Goal: Task Accomplishment & Management: Manage account settings

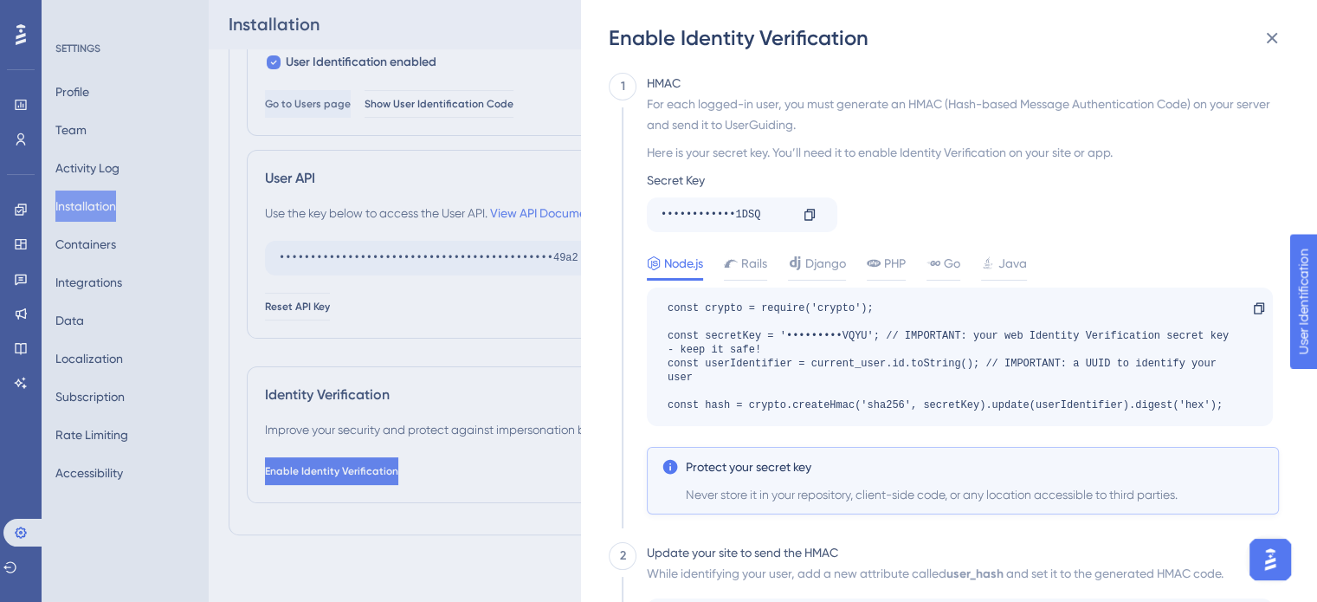
scroll to position [360, 0]
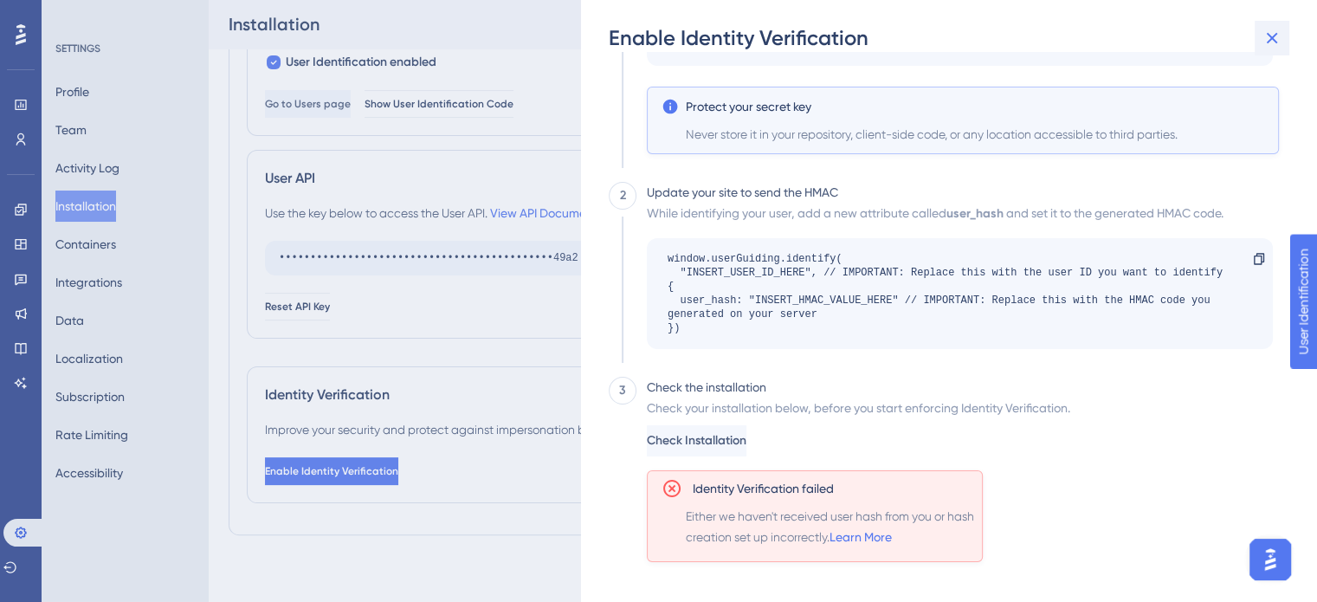
click at [1271, 29] on icon at bounding box center [1271, 38] width 21 height 21
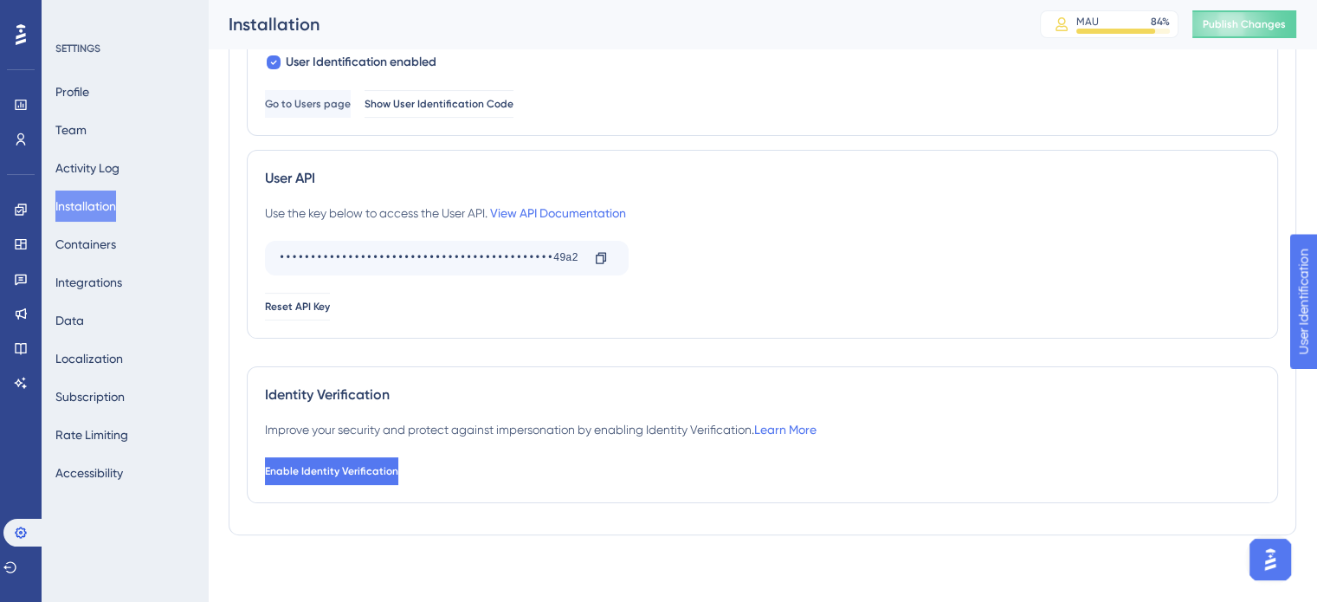
click at [0, 0] on icon at bounding box center [0, 0] width 0 height 0
click at [20, 34] on icon at bounding box center [21, 34] width 10 height 21
click at [56, 79] on div "Profile Team Activity Log Installation Containers Integrations Data Localizatio…" at bounding box center [125, 282] width 140 height 412
click at [63, 79] on button "Profile" at bounding box center [72, 91] width 34 height 31
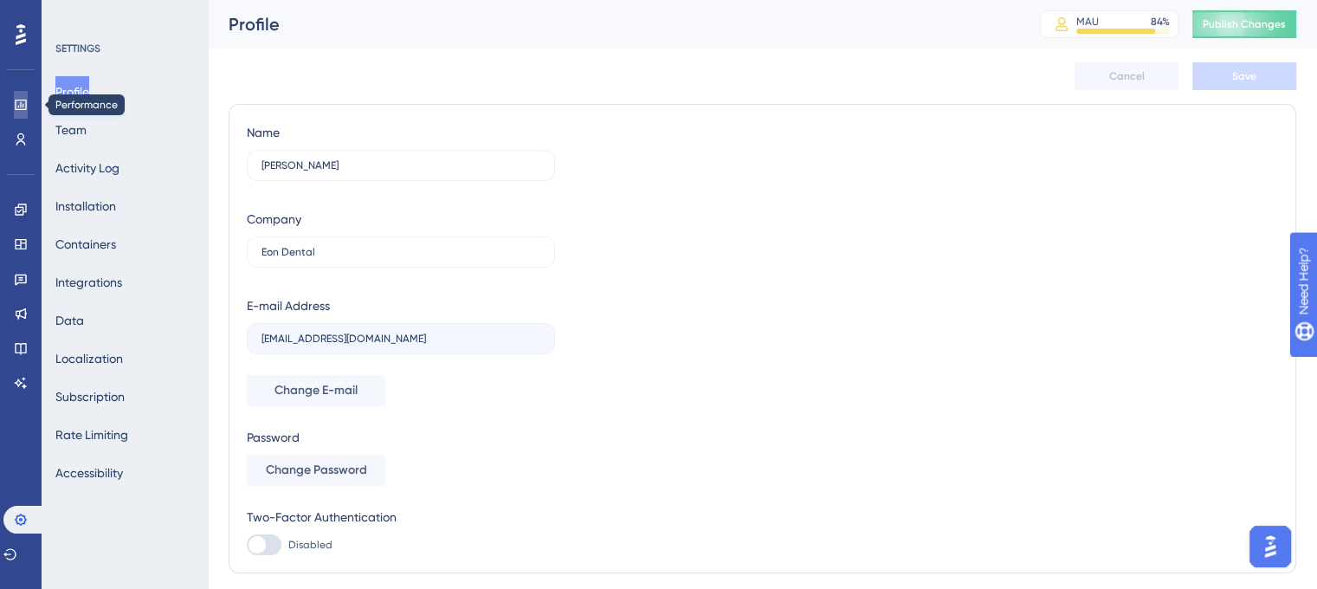
click at [0, 0] on icon at bounding box center [0, 0] width 0 height 0
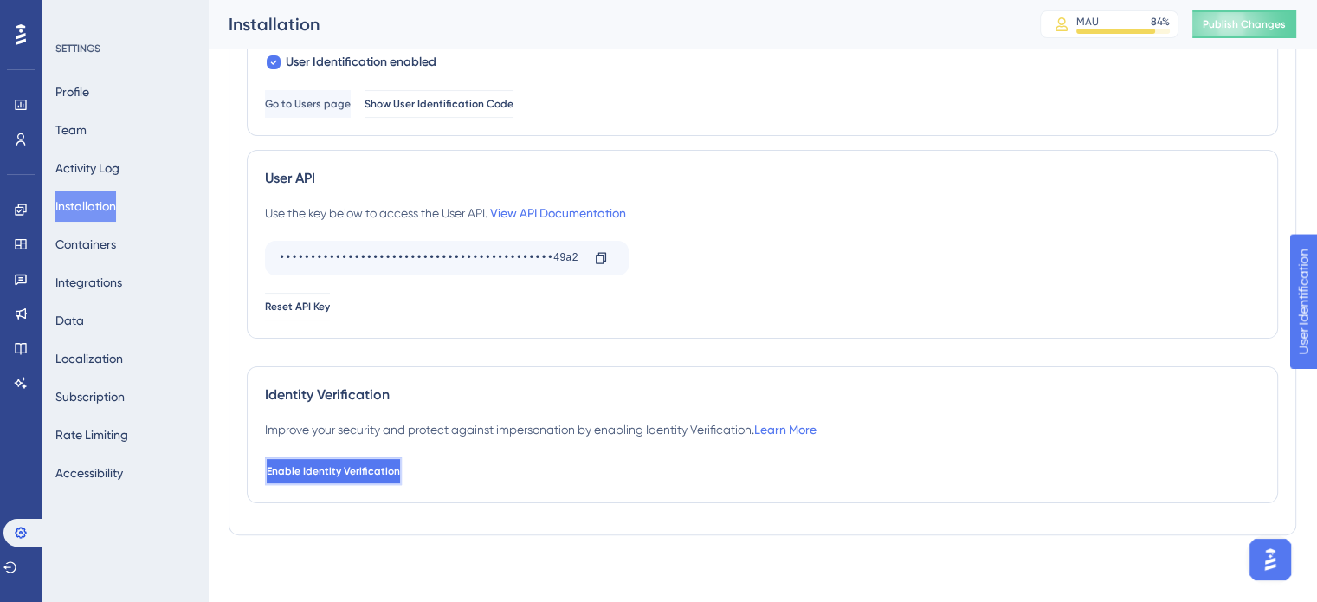
click at [361, 467] on span "Enable Identity Verification" at bounding box center [333, 471] width 133 height 14
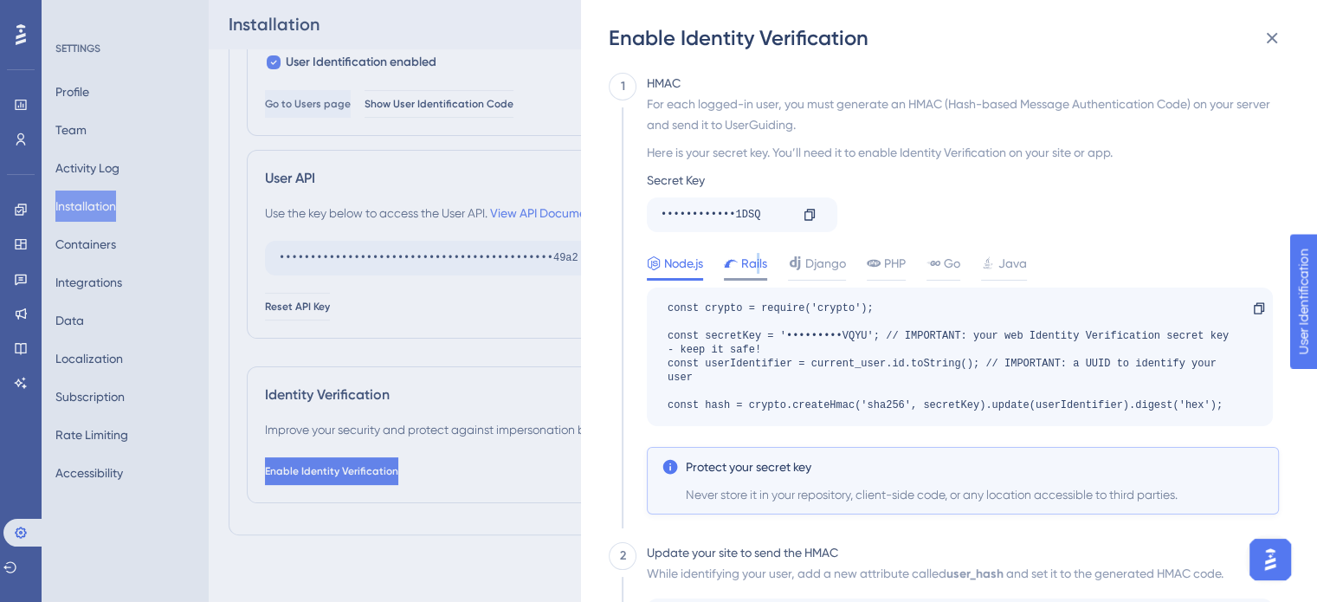
click at [759, 261] on span "Rails" at bounding box center [754, 263] width 26 height 21
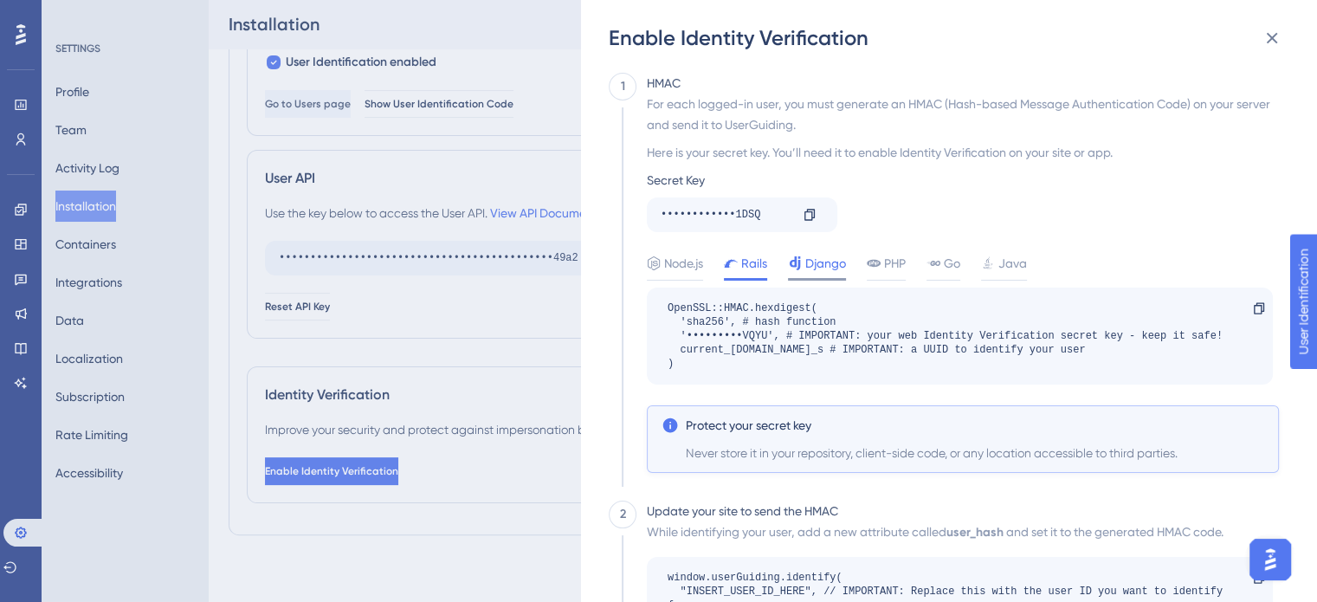
click at [814, 258] on span "Django" at bounding box center [825, 263] width 41 height 21
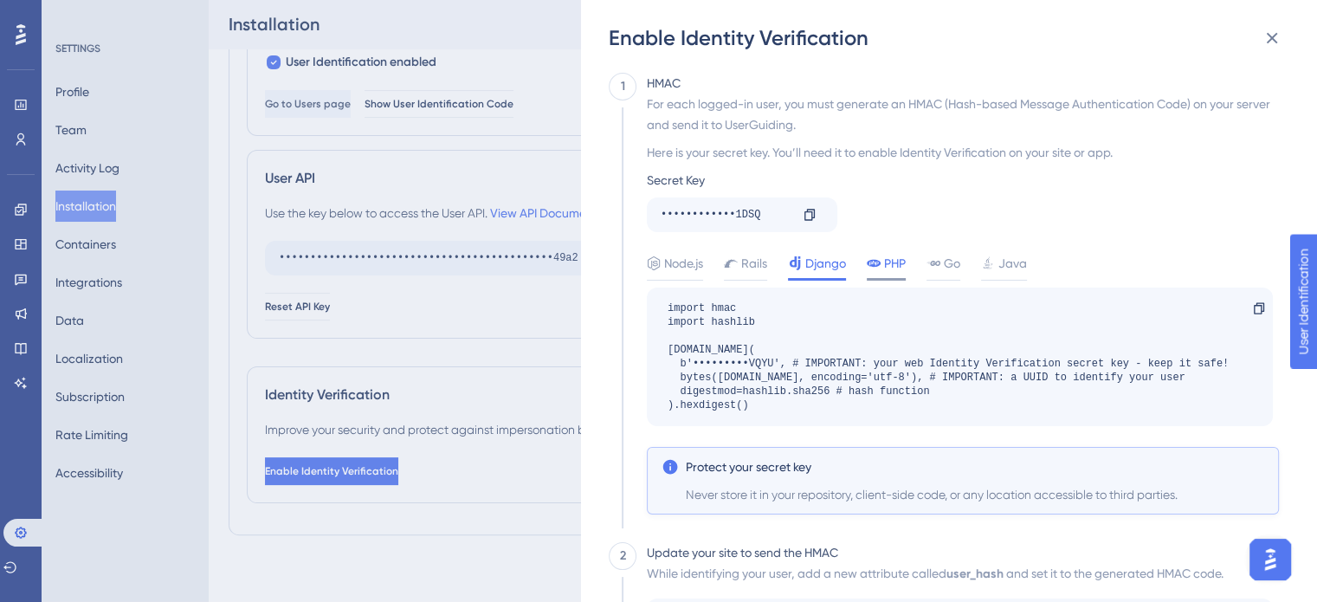
click at [893, 255] on span "PHP" at bounding box center [895, 263] width 22 height 21
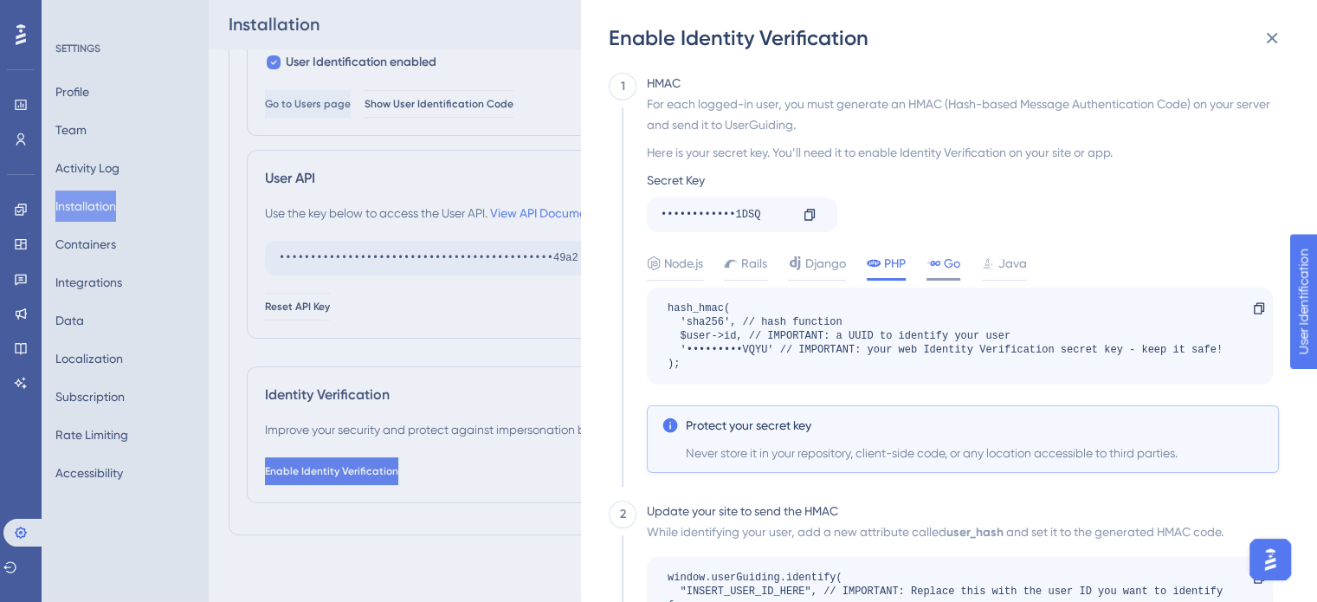
click at [934, 256] on icon at bounding box center [933, 263] width 14 height 14
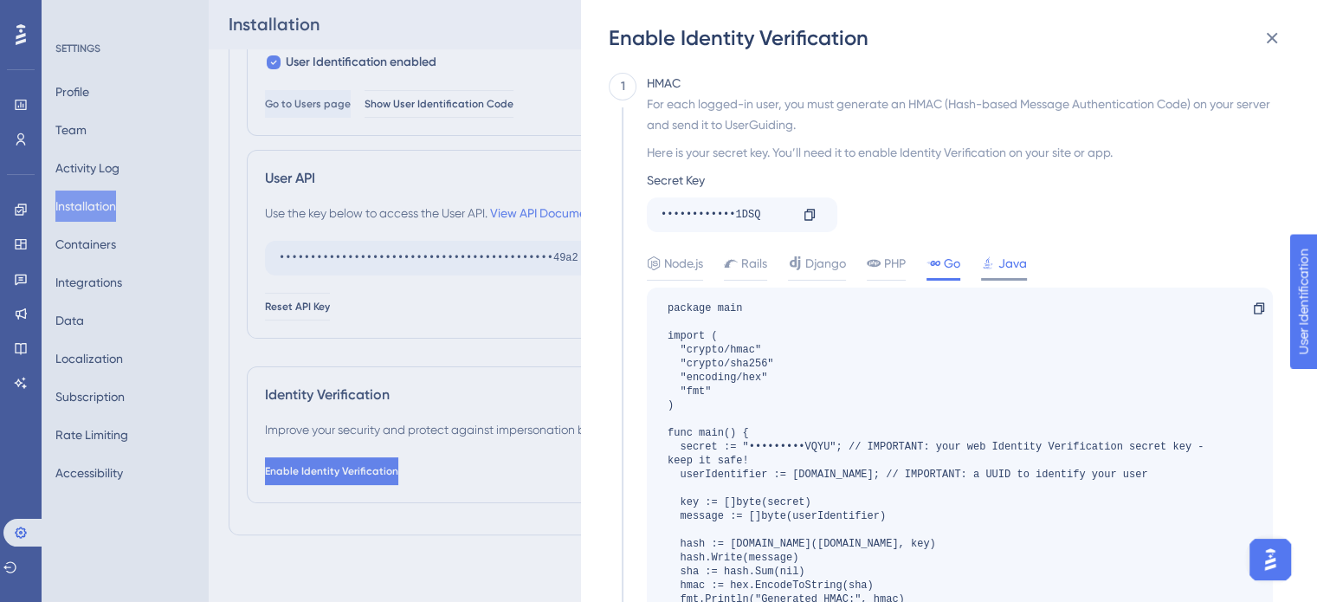
click at [994, 262] on icon at bounding box center [988, 263] width 14 height 14
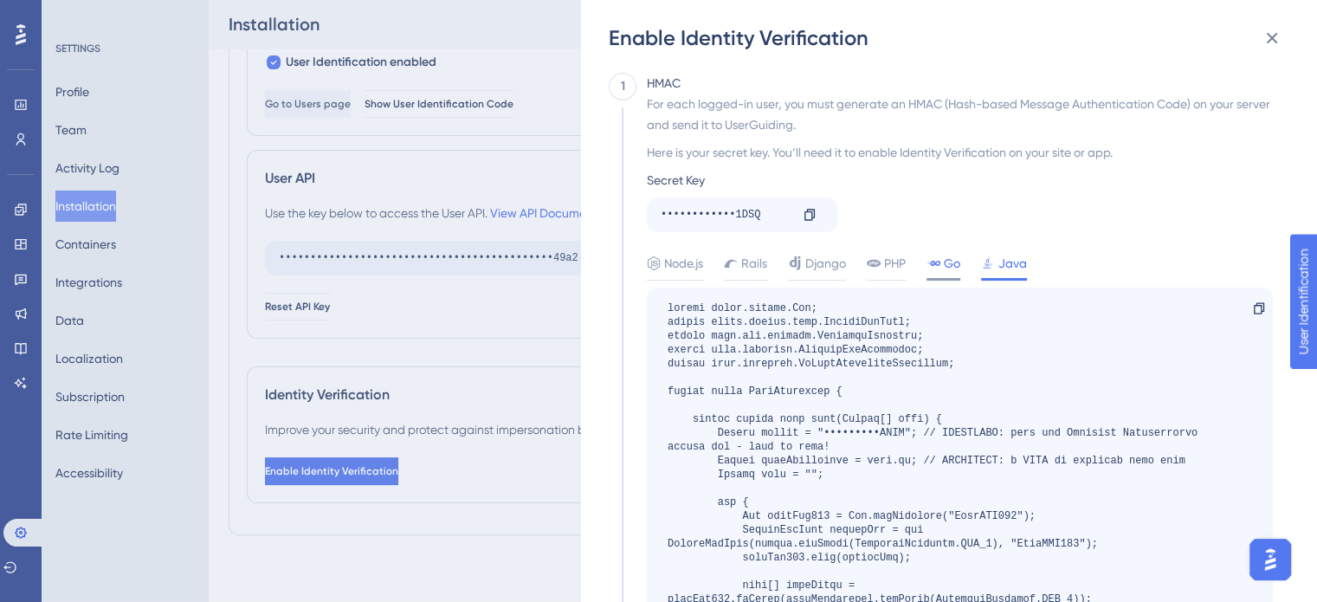
click at [960, 261] on span "Go" at bounding box center [952, 263] width 16 height 21
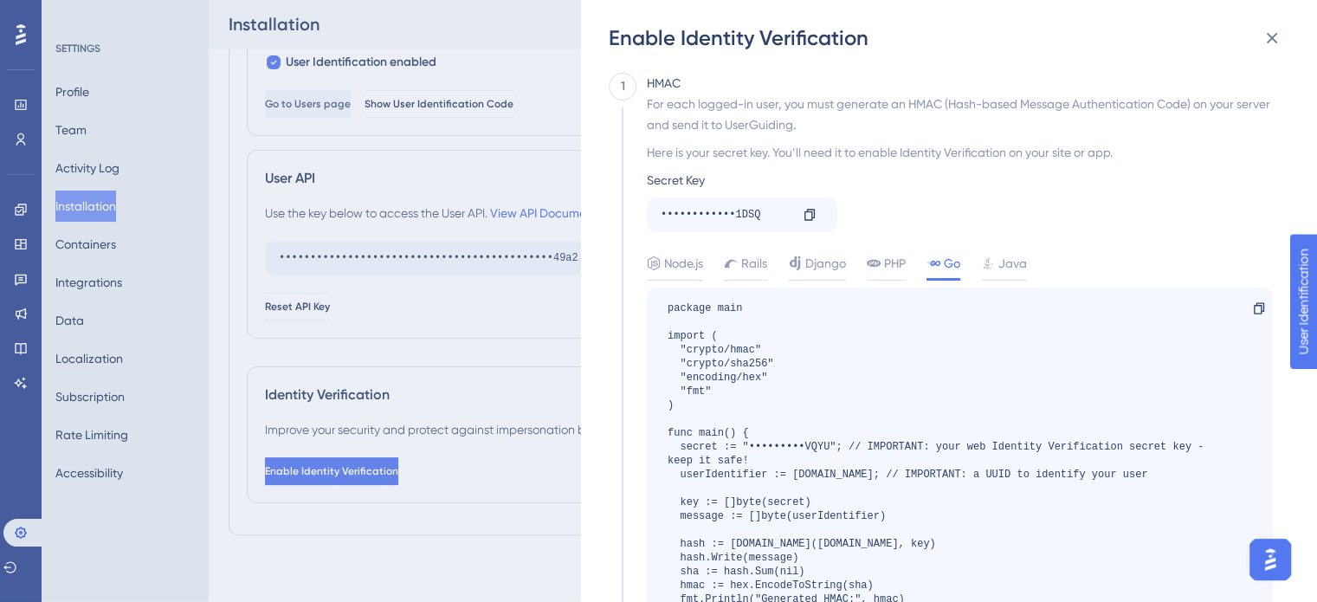
click at [866, 277] on div "Node.js Rails Django PHP Go Java" at bounding box center [963, 267] width 632 height 28
click at [872, 264] on icon at bounding box center [874, 263] width 14 height 7
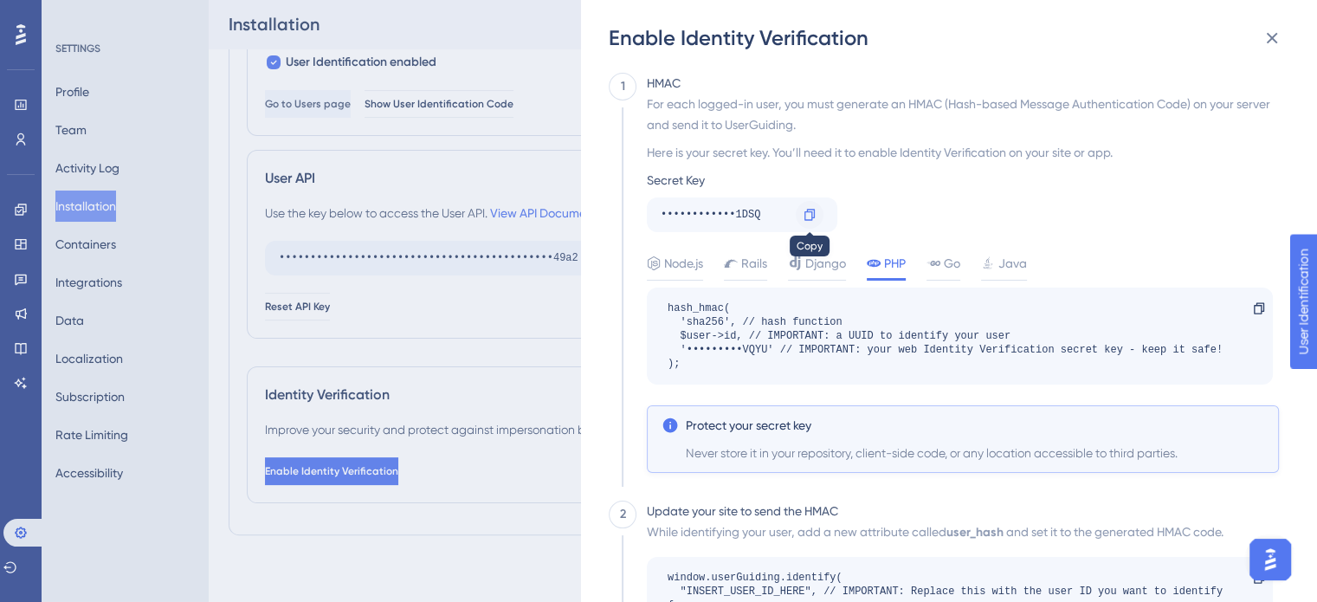
click at [807, 219] on icon at bounding box center [809, 214] width 10 height 11
click at [797, 208] on div at bounding box center [810, 215] width 28 height 28
click at [821, 259] on span "Django" at bounding box center [825, 263] width 41 height 21
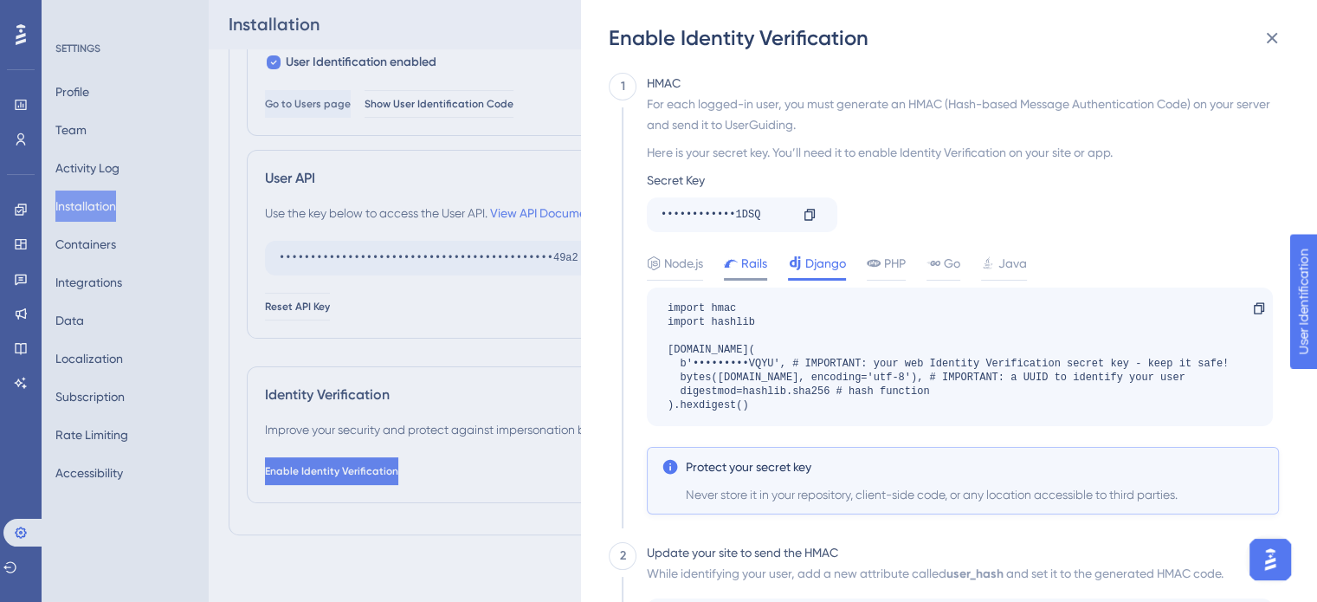
click at [751, 266] on span "Rails" at bounding box center [754, 263] width 26 height 21
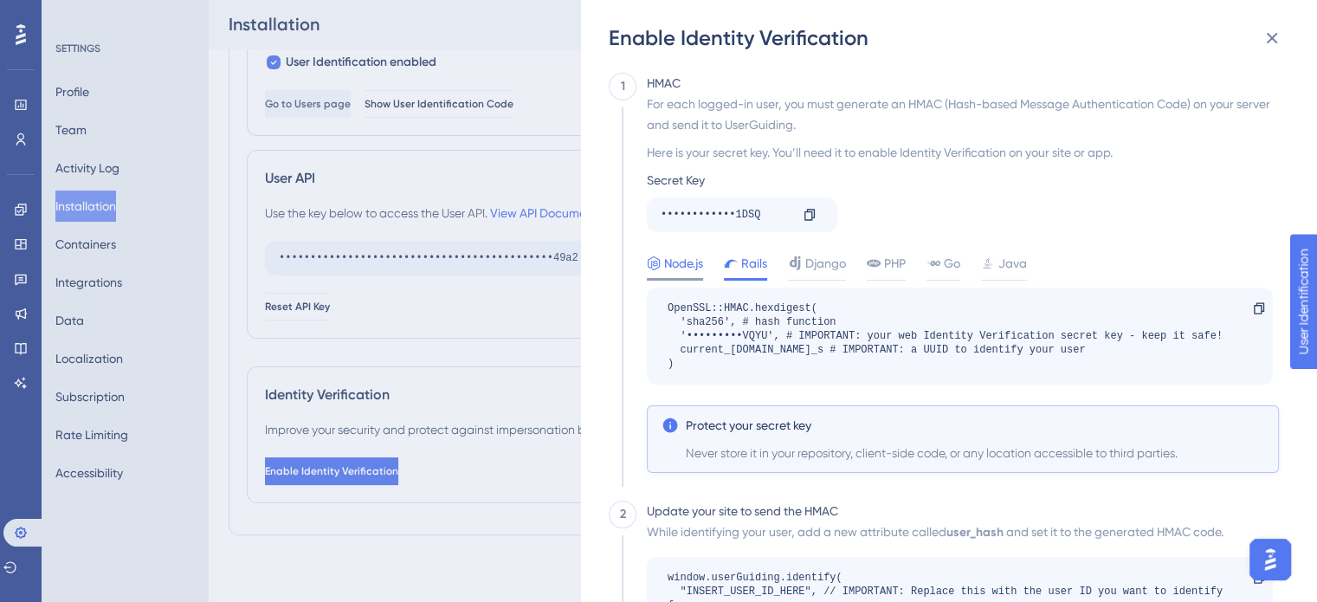
click at [684, 267] on span "Node.js" at bounding box center [683, 263] width 39 height 21
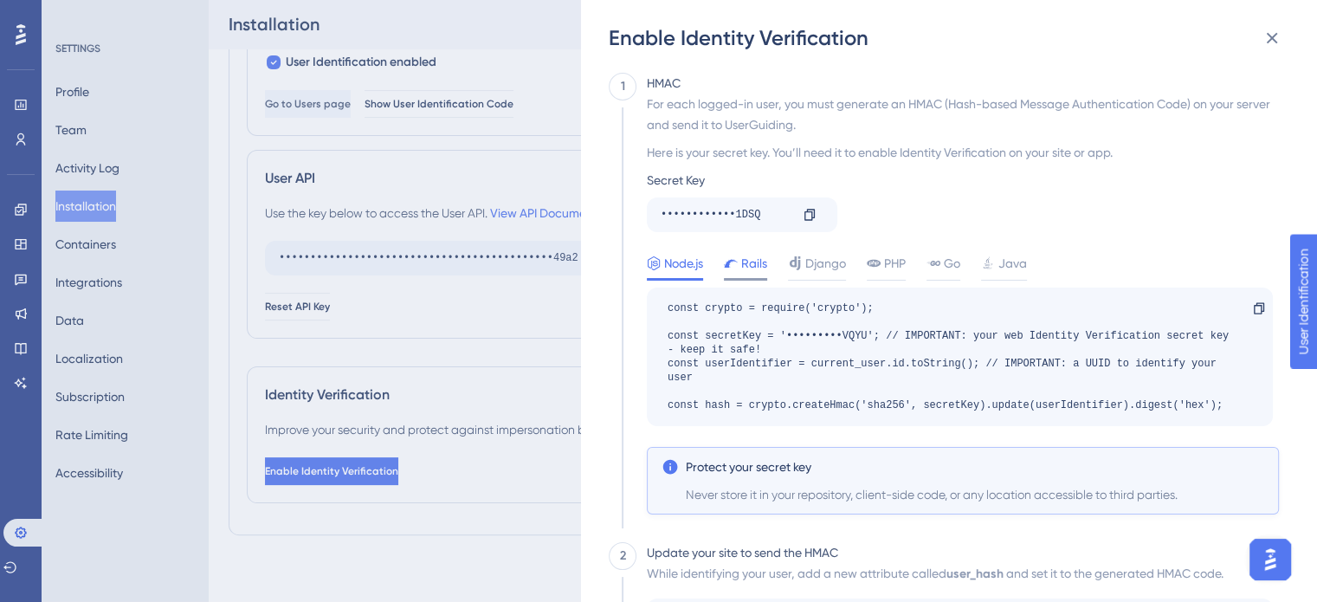
click at [740, 273] on div "Rails" at bounding box center [745, 267] width 43 height 28
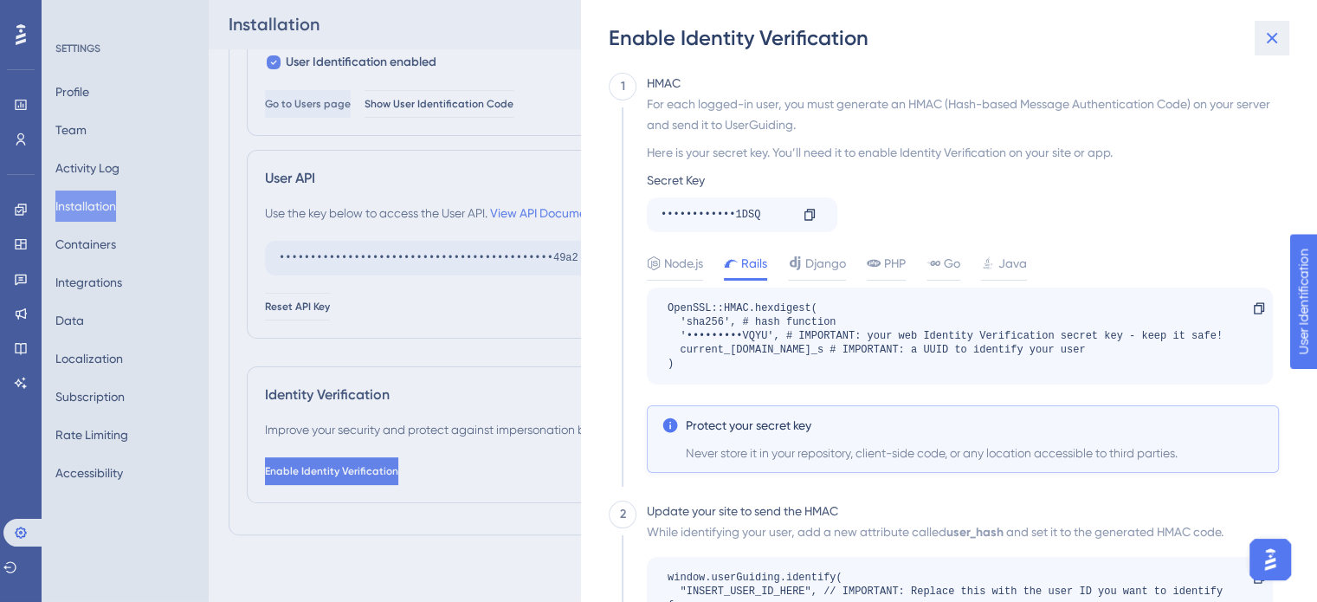
click at [1281, 37] on button at bounding box center [1271, 38] width 35 height 35
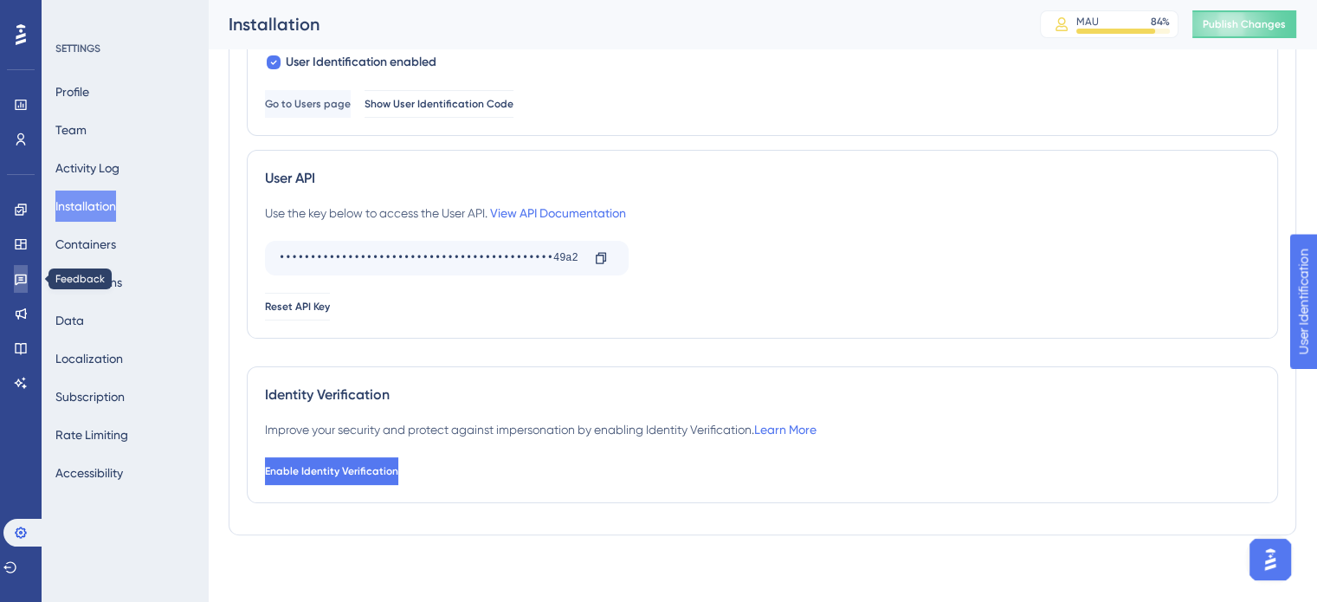
click at [0, 0] on icon at bounding box center [0, 0] width 0 height 0
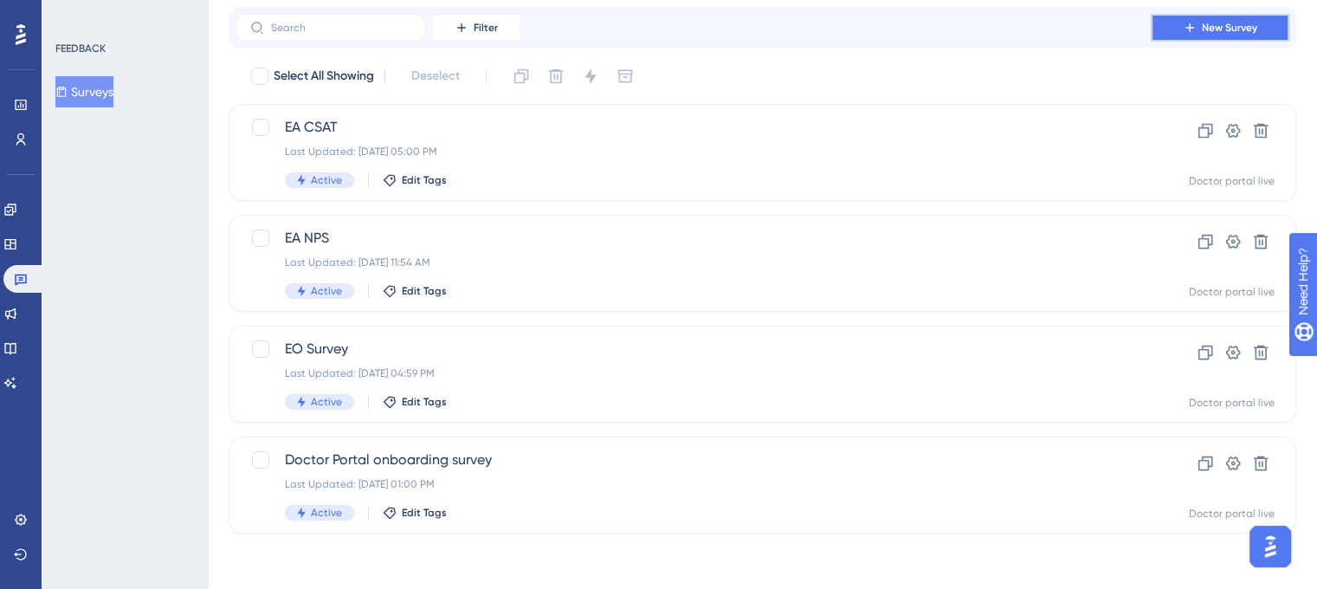
click at [1285, 37] on button "New Survey" at bounding box center [1219, 28] width 139 height 28
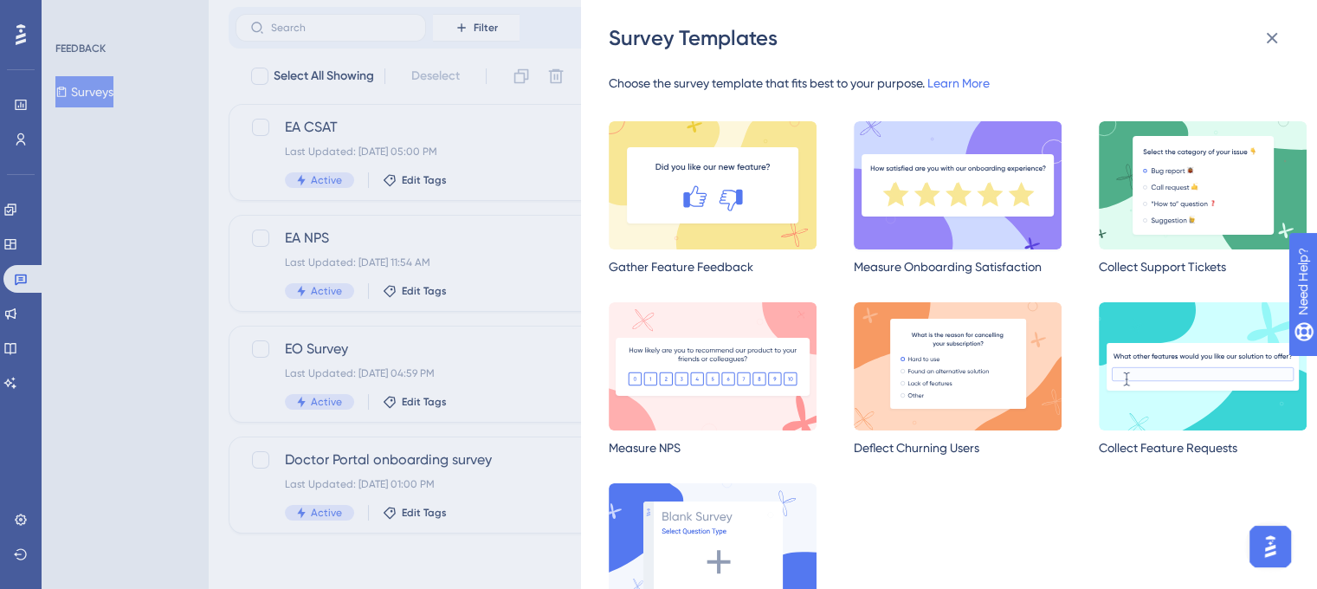
scroll to position [62, 0]
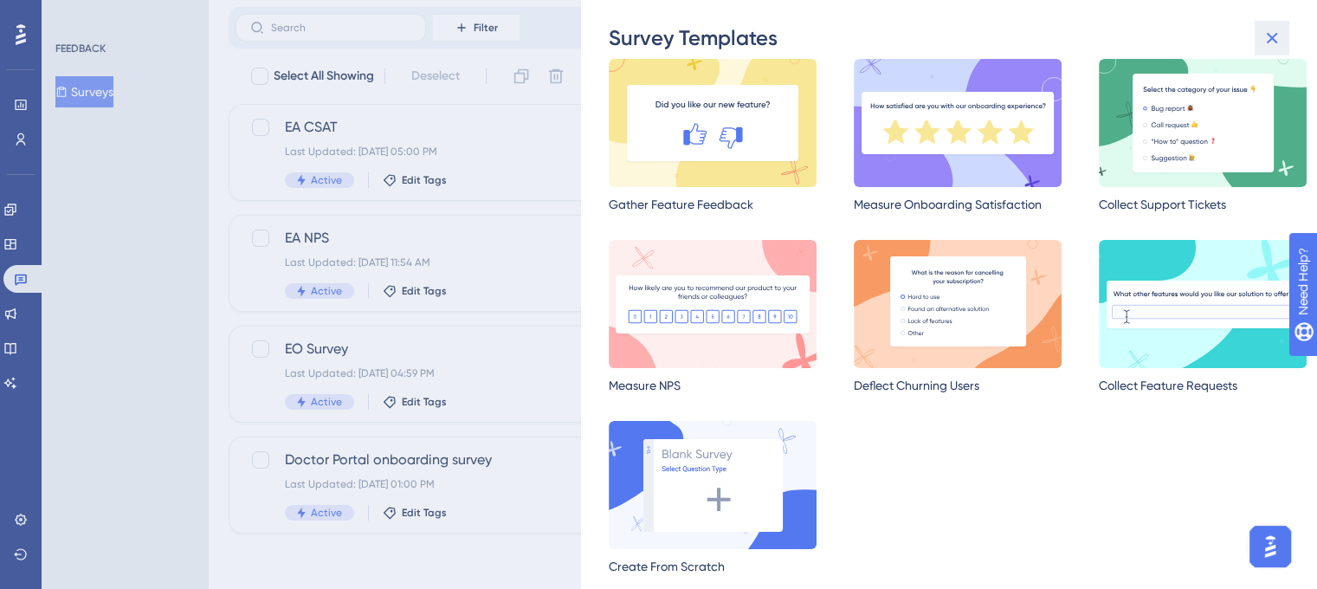
click at [1271, 29] on icon at bounding box center [1271, 38] width 21 height 21
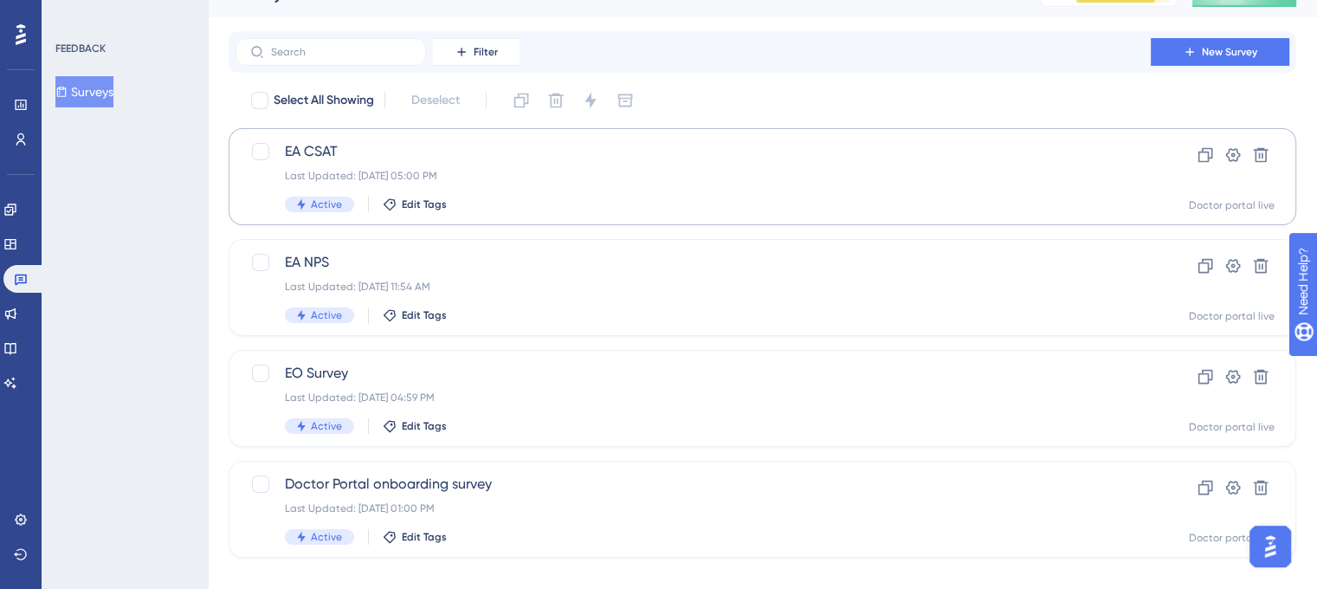
scroll to position [0, 0]
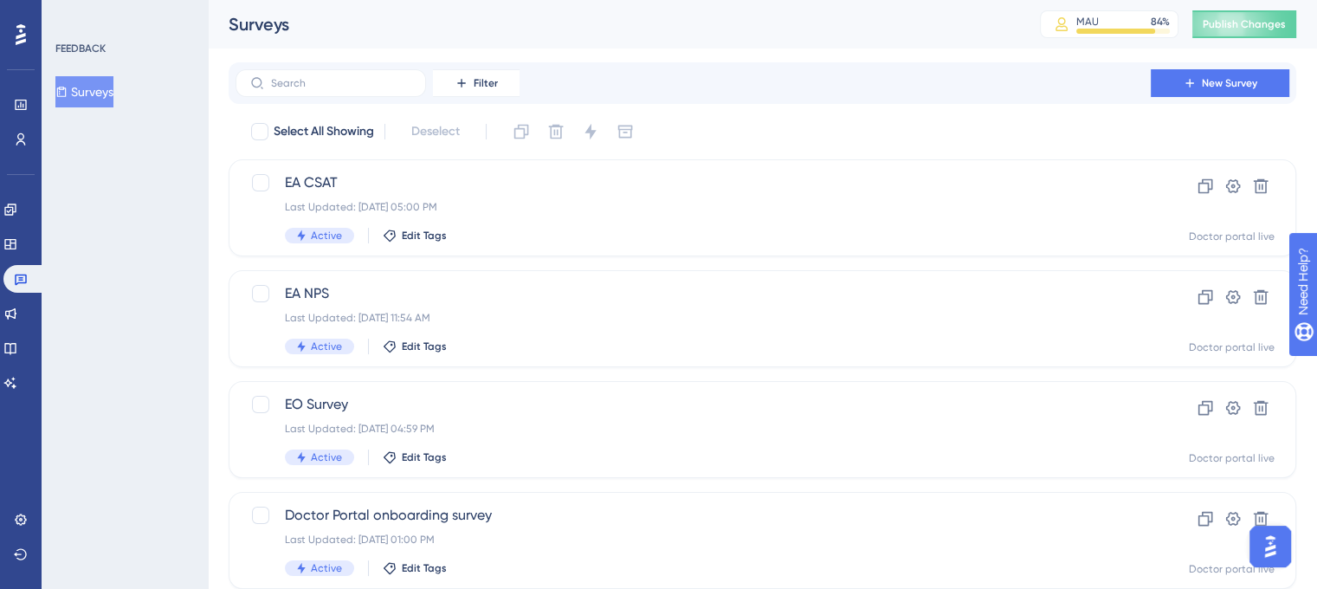
click at [0, 0] on div "Performance Users Engagement Widgets Feedback Product Updates Knowledge Base AI…" at bounding box center [0, 0] width 0 height 0
